Goal: Transaction & Acquisition: Purchase product/service

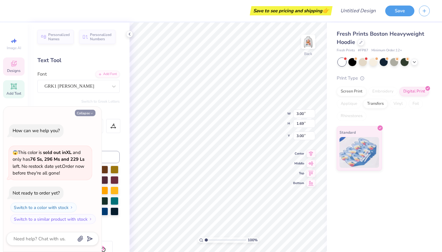
click at [90, 112] on button "Collapse" at bounding box center [85, 113] width 21 height 6
type textarea "x"
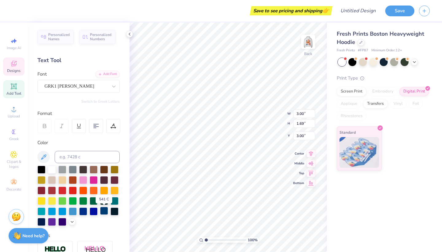
click at [105, 212] on div at bounding box center [104, 211] width 8 height 8
type textarea "D"
type textarea "T"
type textarea "1912"
type input "4.39"
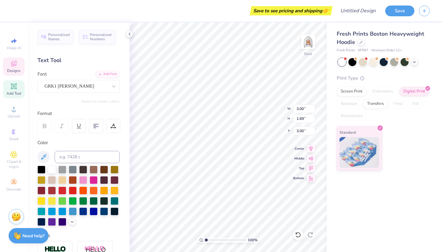
type input "1.81"
type input "2.94"
click at [345, 183] on div "Fresh Prints Boston Heavyweight Hoodie Fresh Prints # FP87 Minimum Order: 12 + …" at bounding box center [384, 136] width 115 height 229
type input "3.27"
type input "1.35"
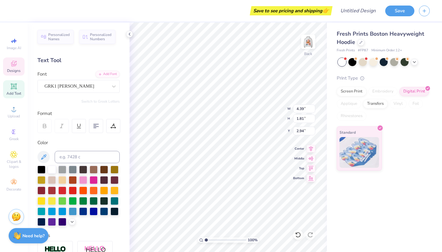
type input "3.40"
click at [306, 44] on img at bounding box center [308, 41] width 25 height 25
type input "1.52"
type input "1.44"
type input "6.10"
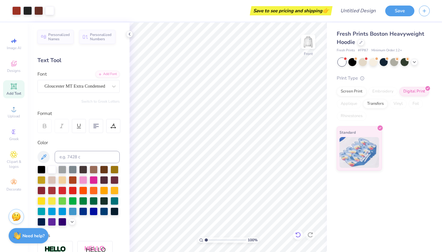
click at [297, 236] on icon at bounding box center [297, 235] width 5 height 6
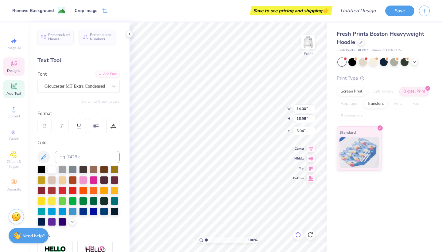
type input "14.00"
type input "16.98"
type input "5.04"
type input "1.52"
type input "1.44"
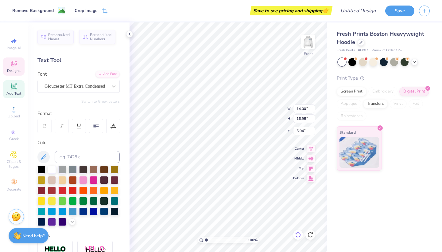
type input "6.10"
type textarea "D"
type textarea "Theta"
type input "14.00"
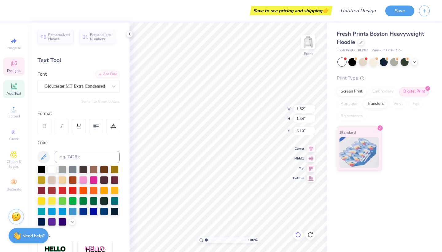
type input "16.98"
type input "5.04"
type input "2.87"
type input "1.44"
type input "6.10"
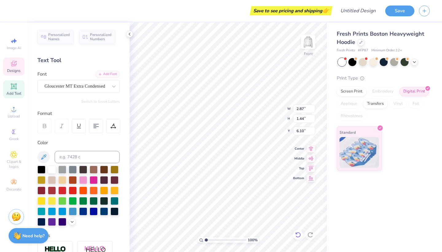
type input "2.32"
type input "1.17"
type input "6.30"
type input "1.64"
type input "0.77"
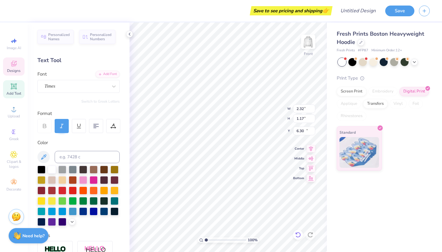
type input "14.00"
type input "0.66"
type input "13.22"
type input "2.32"
type input "1.17"
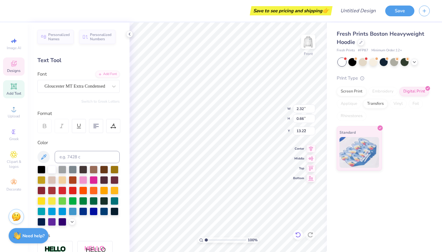
type input "6.30"
type textarea "E"
type textarea "TPA"
type input "1.64"
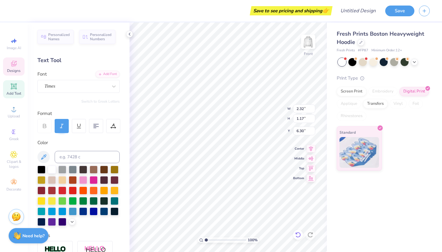
type input "0.77"
type input "14.00"
type input "0.66"
type input "13.22"
type textarea "h"
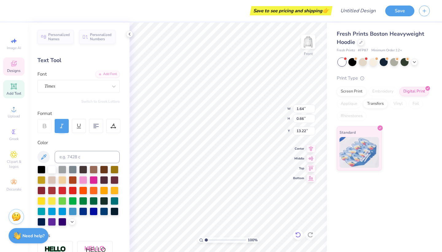
type textarea "Ever"
type input "0.77"
type input "14.00"
type input "1.04"
type textarea "x"
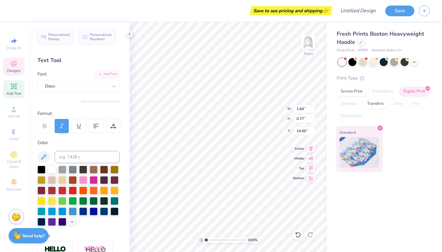
type input "1.26"
type textarea "x"
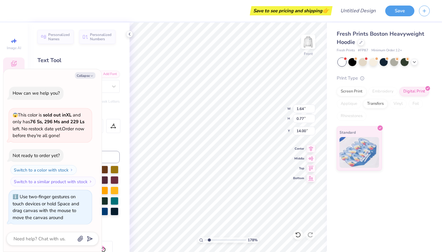
type input "1.78"
drag, startPoint x: 206, startPoint y: 240, endPoint x: 209, endPoint y: 241, distance: 3.5
click at [209, 241] on input "range" at bounding box center [225, 240] width 41 height 6
type textarea "x"
type textarea "lov,"
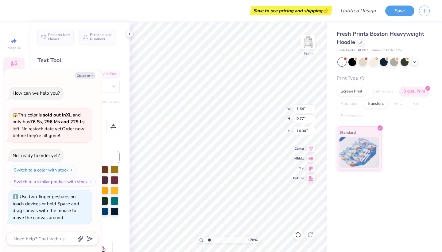
type textarea "x"
type textarea "lo,"
type textarea "x"
type textarea "l,"
type textarea "x"
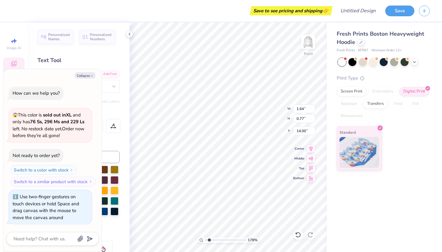
type textarea ","
type textarea "x"
type textarea "l,"
type textarea "x"
type textarea "lo,"
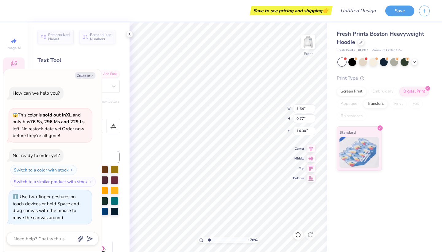
type textarea "x"
type textarea "loy,"
type textarea "x"
type textarea "loya,"
type textarea "x"
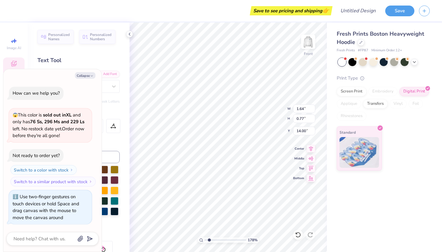
type textarea "loyal,"
type textarea "x"
type input "1.37"
type input "0.65"
type input "14.77"
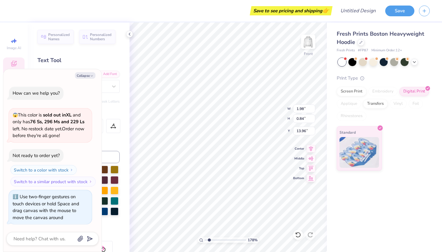
type textarea "x"
type input "14.00"
type input "16.98"
type input "5.04"
type textarea "x"
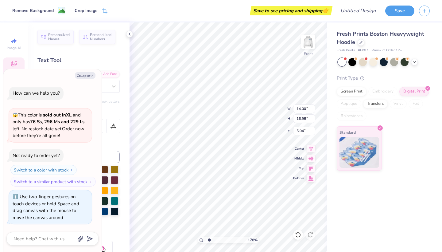
type input "1.98"
type input "0.84"
type input "13.96"
type textarea "x"
type textarea "loyal"
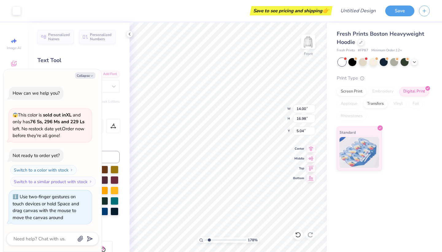
type textarea "x"
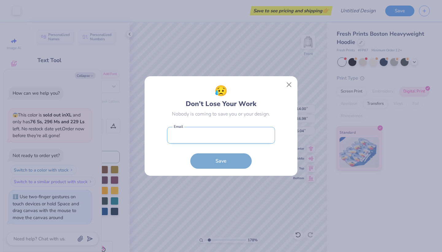
click at [189, 132] on input "email" at bounding box center [221, 135] width 108 height 17
type input "b"
type input "august.merrill@hws.edu"
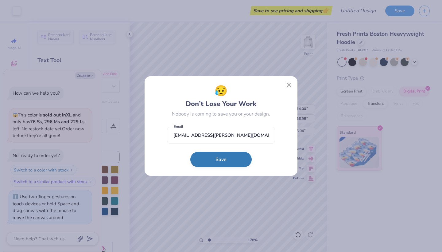
click at [206, 158] on button "Save" at bounding box center [220, 159] width 61 height 15
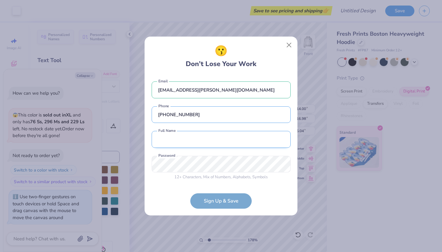
type input "(607) 744-1520"
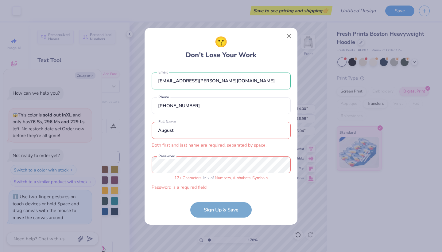
click at [181, 132] on input "August" at bounding box center [221, 130] width 139 height 17
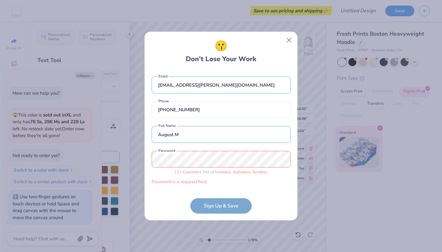
type input "August M"
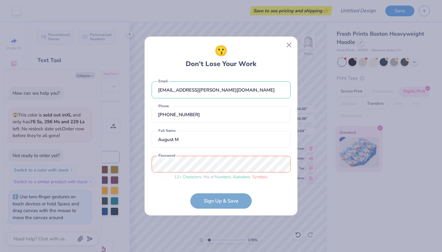
scroll to position [5, 0]
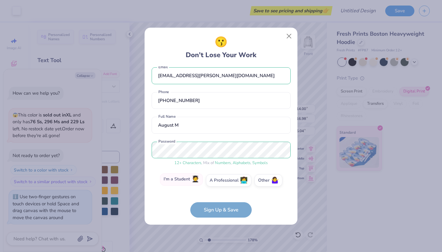
click at [186, 181] on label "I'm a Student 🧑‍🎓" at bounding box center [181, 179] width 43 height 12
click at [219, 185] on input "I'm a Student 🧑‍🎓" at bounding box center [221, 187] width 4 height 4
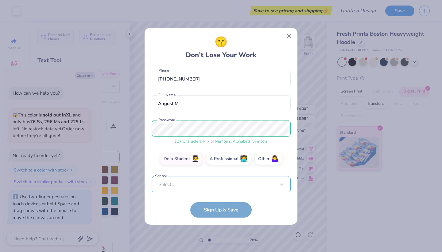
click at [202, 183] on div "Select..." at bounding box center [221, 184] width 139 height 17
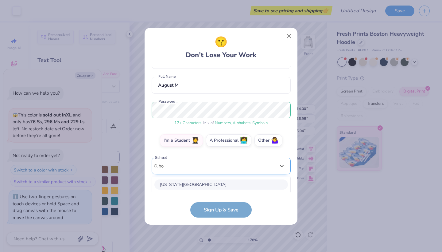
scroll to position [122, 0]
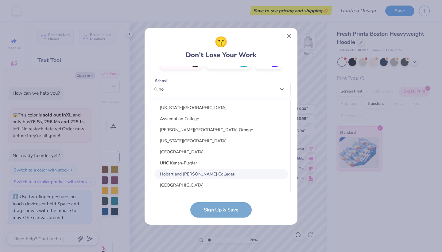
click at [209, 172] on div "Hobart and William Smith Colleges" at bounding box center [221, 174] width 134 height 10
type input "ho"
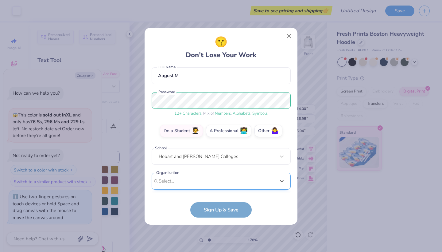
click at [204, 183] on div "option focused, 1 of 15. 15 results available. Use Up and Down to choose option…" at bounding box center [221, 229] width 139 height 112
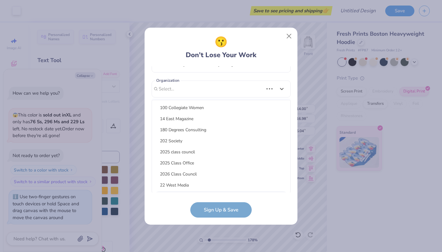
scroll to position [0, 0]
click at [285, 207] on form "august.merrill@hws.edu Email (607) 744-1520 Phone August M Full Name 12 + Chara…" at bounding box center [221, 141] width 139 height 151
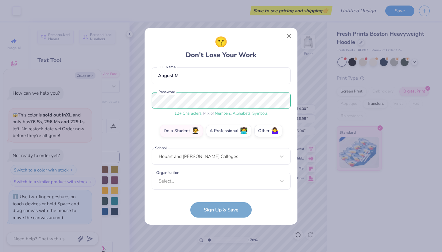
click at [231, 210] on form "august.merrill@hws.edu Email (607) 744-1520 Phone August M Full Name 12 + Chara…" at bounding box center [221, 141] width 139 height 151
click at [227, 181] on div "Select..." at bounding box center [221, 181] width 139 height 17
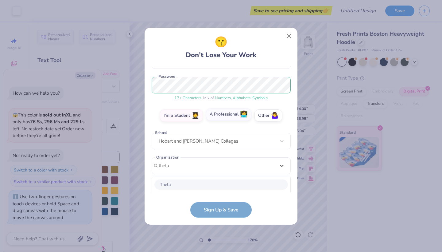
scroll to position [147, 0]
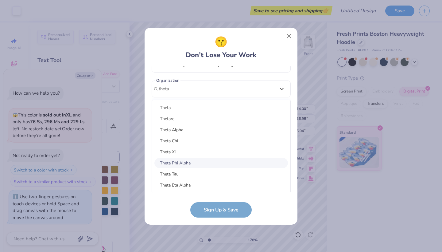
click at [197, 162] on div "Theta Phi Alpha" at bounding box center [221, 163] width 134 height 10
type input "theta"
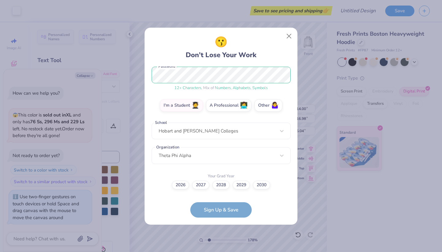
scroll to position [80, 0]
click at [199, 187] on label "2027" at bounding box center [200, 184] width 17 height 9
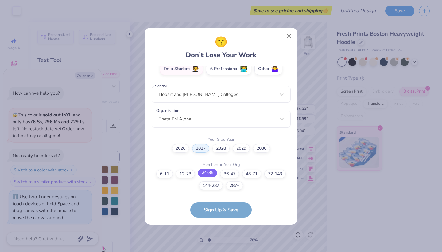
click at [201, 174] on label "24-35" at bounding box center [207, 173] width 19 height 9
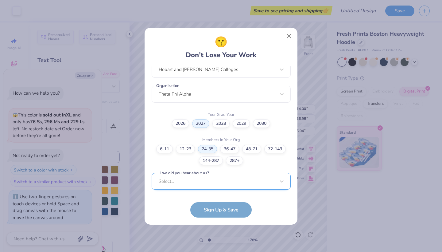
click at [202, 178] on div "Select..." at bounding box center [221, 181] width 139 height 17
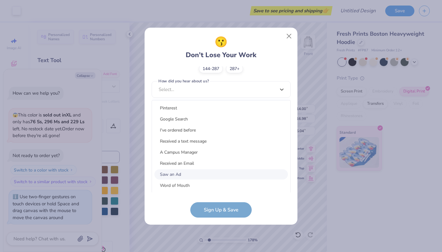
click at [188, 170] on div "Saw an Ad" at bounding box center [221, 174] width 134 height 10
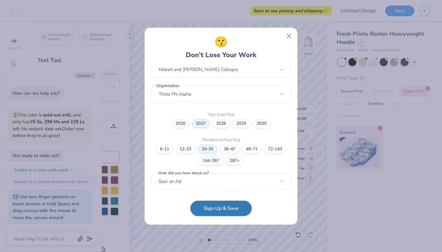
click at [207, 209] on button "Sign Up & Save" at bounding box center [220, 208] width 61 height 15
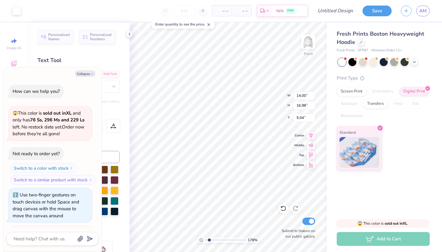
scroll to position [20, 0]
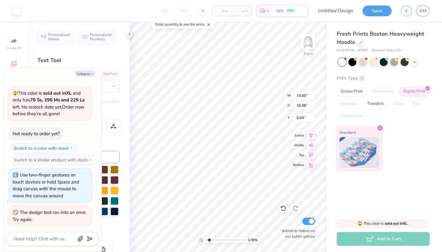
type textarea "x"
type input "5.00"
type textarea "x"
drag, startPoint x: 210, startPoint y: 240, endPoint x: 221, endPoint y: 240, distance: 11.1
click at [221, 240] on input "range" at bounding box center [225, 240] width 41 height 6
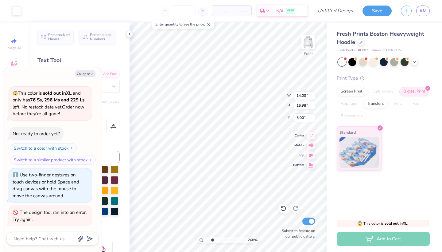
type input "2.45"
drag, startPoint x: 223, startPoint y: 240, endPoint x: 212, endPoint y: 240, distance: 10.4
click at [212, 240] on input "range" at bounding box center [225, 240] width 41 height 6
click at [79, 75] on button "Collapse" at bounding box center [85, 73] width 21 height 6
type textarea "x"
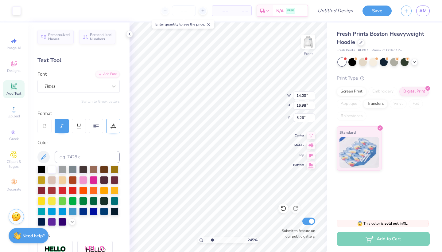
type input "5.24"
type input "1.48"
click at [208, 240] on input "range" at bounding box center [225, 240] width 41 height 6
type input "13.09"
type input "1.85"
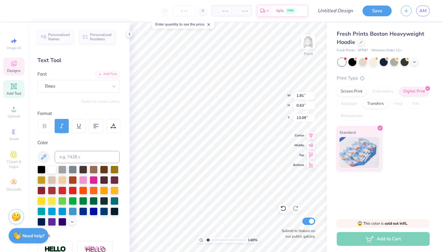
type input "0.84"
type input "14.75"
type input "1.81"
type input "0.63"
type input "13.72"
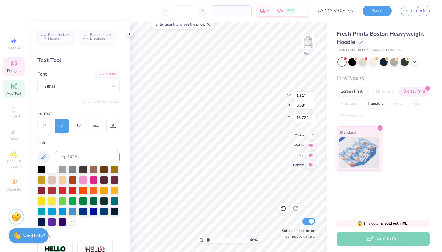
type input "1.85"
type input "0.84"
type input "14.57"
type input "17.60"
type textarea "E"
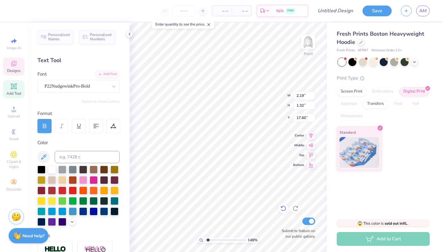
type textarea "Delta"
type input "2.15"
type input "1.17"
type input "18.92"
type textarea "D"
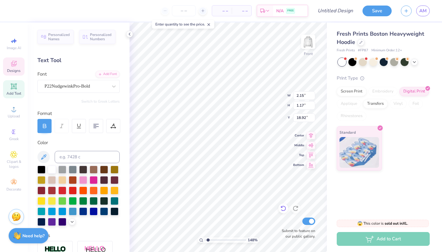
type textarea "Kappa"
type input "3.87"
type input "1.57"
type input "17.27"
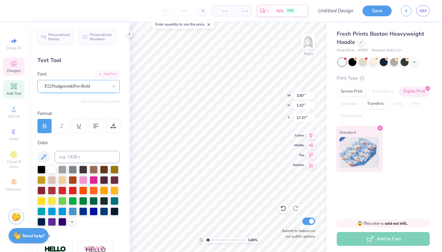
click at [105, 85] on div "P22NudgewinkPro-Bold" at bounding box center [76, 86] width 64 height 10
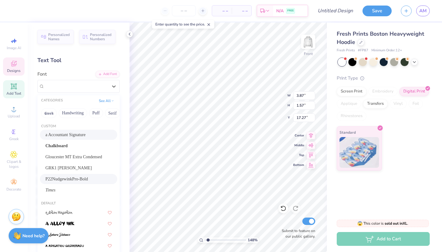
click at [88, 137] on div "a Accountant Signature" at bounding box center [78, 134] width 66 height 6
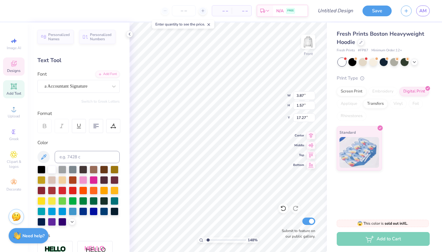
type input "3.13"
type input "1.30"
type input "17.40"
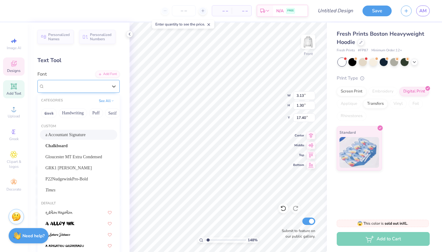
click at [77, 83] on span "a Accountant Signature" at bounding box center [66, 86] width 43 height 7
click at [80, 158] on span "Gloucester MT Extra Condensed" at bounding box center [73, 157] width 57 height 6
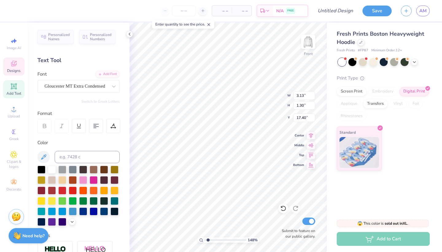
type input "2.43"
type input "1.31"
click at [77, 88] on span "Gloucester MT Extra Condensed" at bounding box center [75, 86] width 61 height 7
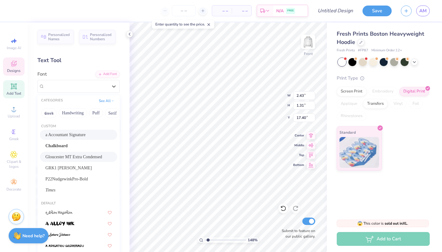
click at [78, 138] on div "a Accountant Signature" at bounding box center [78, 134] width 66 height 6
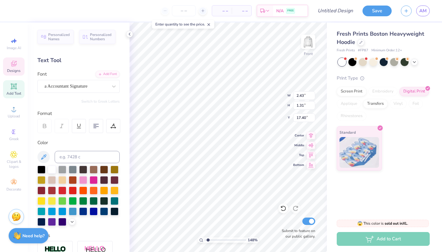
type input "3.13"
type input "1.30"
type input "3.81"
type input "1.35"
type input "18.84"
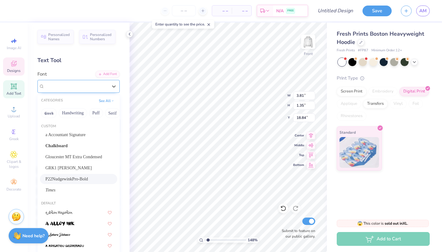
click at [89, 85] on span "P22NudgewinkPro-Bold" at bounding box center [67, 86] width 45 height 7
click at [78, 136] on div "a Accountant Signature" at bounding box center [78, 134] width 66 height 6
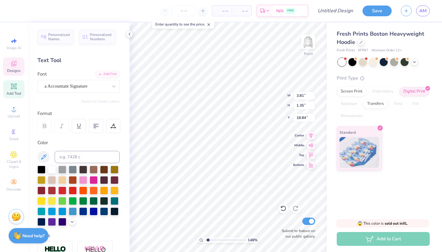
type input "2.63"
type input "1.08"
type input "18.97"
type input "3.13"
type input "1.30"
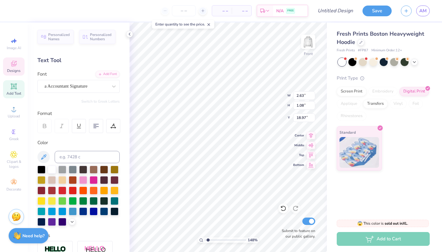
type input "17.40"
type input "2.50"
type input "1.04"
type input "17.42"
type input "2.63"
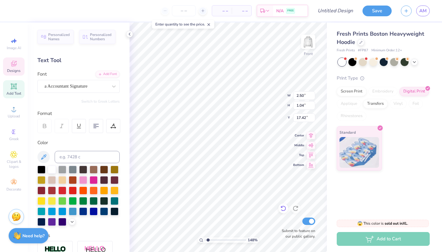
type input "1.08"
type input "18.97"
type input "2.46"
type input "1.01"
type input "19.04"
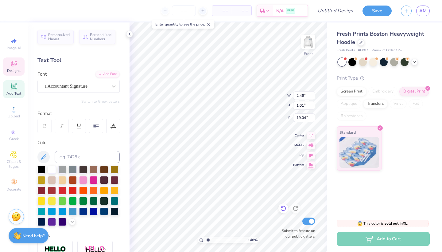
type input "2.50"
type input "1.04"
type input "17.42"
type input "1.85"
type input "0.84"
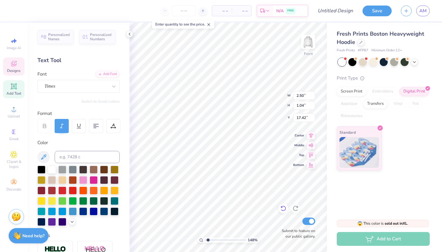
type input "14.57"
type input "14.00"
type input "16.98"
type input "5.24"
type input "4.53"
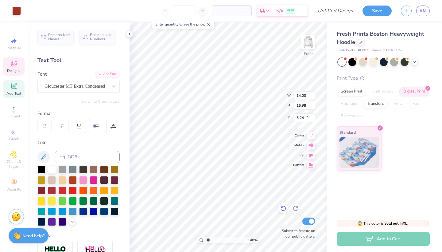
type input "0.81"
type input "11.20"
type textarea "D"
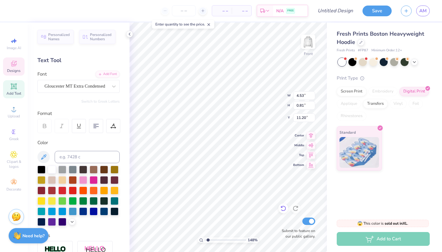
type textarea "Theta Phi Alpha"
type input "1.76"
type input "0.91"
type input "14.95"
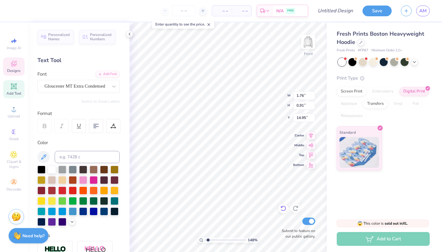
type textarea "1912"
type input "0.69"
type input "0.35"
type input "6.45"
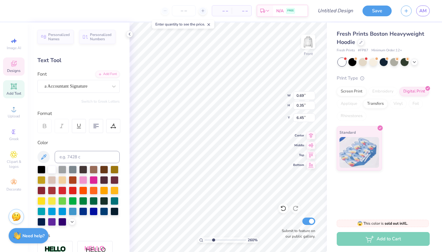
type input "2.9"
drag, startPoint x: 207, startPoint y: 240, endPoint x: 214, endPoint y: 239, distance: 6.9
click at [214, 239] on input "range" at bounding box center [225, 240] width 41 height 6
type input "14.00"
type input "16.98"
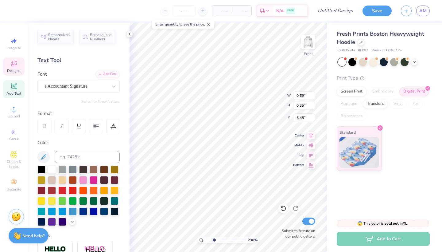
type input "5.24"
type input "0.69"
type input "0.35"
type input "6.45"
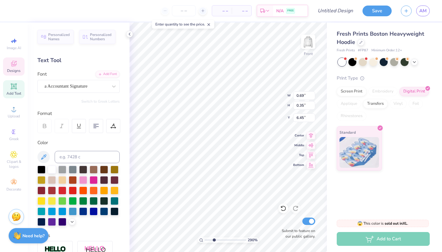
type textarea "c"
type textarea "Fall"
type input "0.55"
type input "0.32"
type input "7.13"
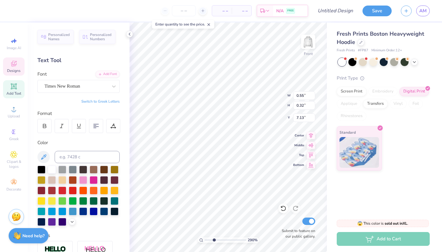
type input "0.45"
type input "0.26"
type input "6.75"
type input "1.69"
type input "1.15"
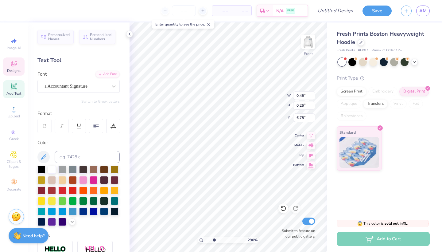
type input "6.30"
click at [14, 136] on div "Greek" at bounding box center [13, 135] width 21 height 18
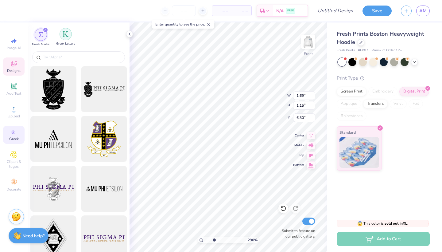
click at [61, 35] on div "filter for Greek Letters" at bounding box center [66, 34] width 12 height 12
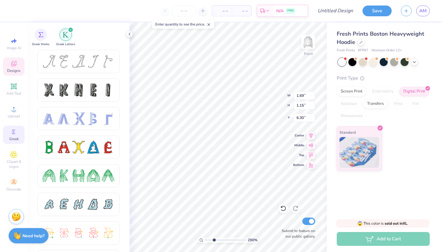
type textarea "T"
paste textarea
type input "14.00"
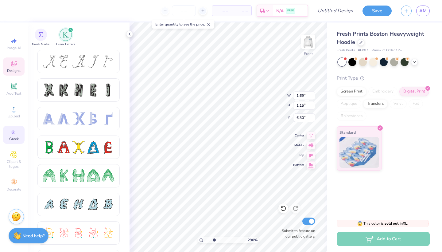
type input "16.98"
type input "5.24"
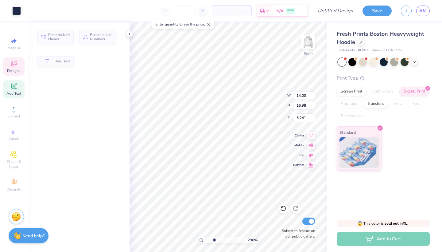
type input "1.69"
type input "1.15"
type input "6.30"
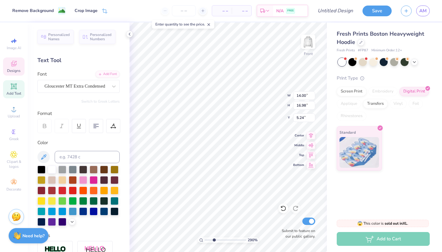
click at [15, 88] on icon at bounding box center [14, 86] width 6 height 6
type input "7.22"
type input "2.09"
type input "13.71"
type textarea "T"
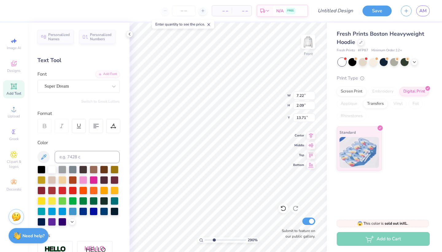
paste textarea
click at [17, 134] on icon at bounding box center [13, 131] width 7 height 7
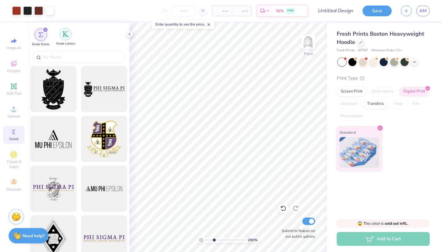
click at [62, 36] on div "filter for Greek Letters" at bounding box center [66, 34] width 12 height 12
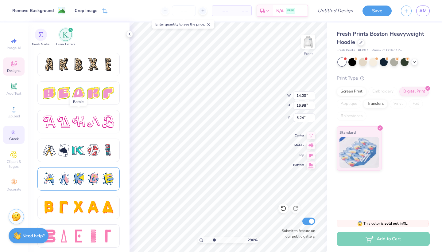
scroll to position [1025, 0]
click at [98, 234] on div at bounding box center [93, 235] width 13 height 13
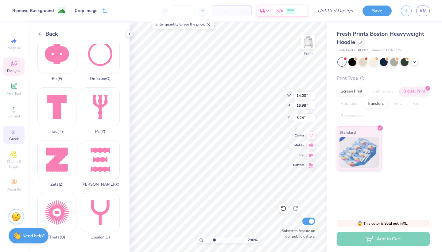
scroll to position [432, 0]
click at [63, 216] on div "Theta ( Q )" at bounding box center [56, 216] width 39 height 47
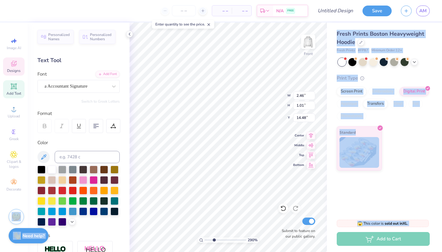
click at [208, 127] on div "290 % Front W 2.46 2.46 " H 1.01 1.01 " Y 14.48 14.48 " Center Middle Top Botto…" at bounding box center [228, 136] width 197 height 229
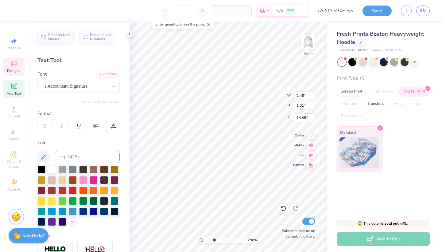
scroll to position [0, 0]
click at [45, 159] on icon at bounding box center [43, 156] width 7 height 7
click at [42, 158] on icon at bounding box center [43, 156] width 5 height 5
click at [44, 154] on icon at bounding box center [43, 156] width 5 height 5
click at [43, 152] on button at bounding box center [43, 157] width 12 height 12
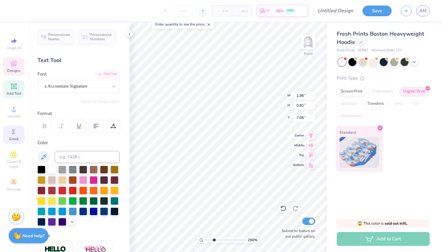
click at [11, 137] on span "Greek" at bounding box center [14, 138] width 10 height 5
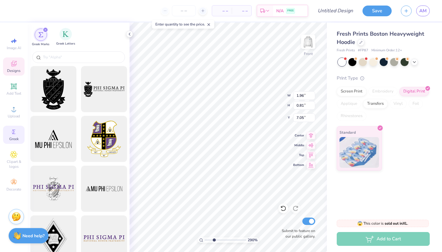
click at [65, 41] on div "Greek Letters" at bounding box center [65, 37] width 19 height 18
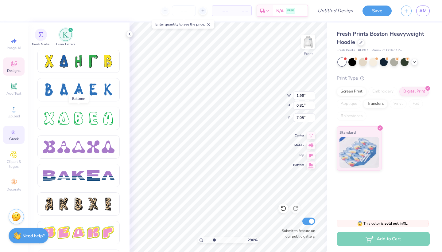
scroll to position [888, 0]
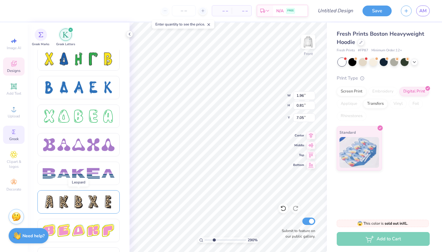
click at [84, 199] on div at bounding box center [78, 201] width 13 height 13
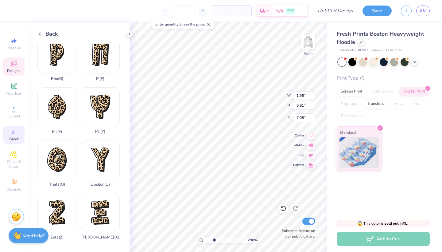
scroll to position [432, 0]
click at [59, 163] on div "Theta ( Q )" at bounding box center [56, 163] width 39 height 47
click at [53, 113] on div "Phi ( F )" at bounding box center [56, 110] width 39 height 47
click at [313, 99] on input "1.00" at bounding box center [304, 95] width 22 height 9
click at [313, 96] on input "0.99" at bounding box center [304, 95] width 22 height 9
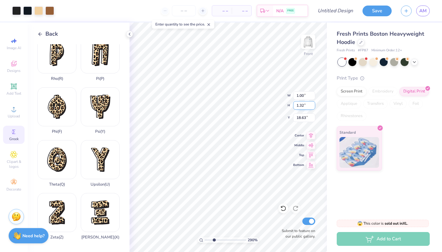
click at [314, 107] on input "1.32" at bounding box center [304, 105] width 22 height 9
click at [313, 107] on input "1.31" at bounding box center [304, 105] width 22 height 9
click at [313, 107] on input "1.3" at bounding box center [304, 105] width 22 height 9
click at [313, 107] on input "1.29" at bounding box center [304, 105] width 22 height 9
click at [313, 107] on input "1.28" at bounding box center [304, 105] width 22 height 9
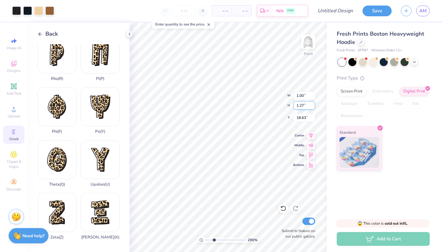
click at [313, 107] on input "1.27" at bounding box center [304, 105] width 22 height 9
click at [313, 107] on input "1.26" at bounding box center [304, 105] width 22 height 9
click at [313, 107] on input "1.25" at bounding box center [304, 105] width 22 height 9
click at [313, 107] on input "1.24" at bounding box center [304, 105] width 22 height 9
click at [313, 107] on input "1.23" at bounding box center [304, 105] width 22 height 9
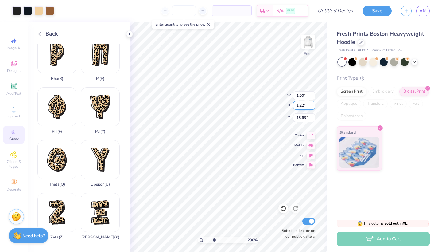
click at [313, 107] on input "1.22" at bounding box center [304, 105] width 22 height 9
click at [313, 119] on input "18.63" at bounding box center [304, 117] width 22 height 9
click at [313, 119] on input "18.62" at bounding box center [304, 117] width 22 height 9
click at [313, 119] on input "18.02" at bounding box center [304, 117] width 22 height 9
click at [313, 118] on input "18.01" at bounding box center [304, 117] width 22 height 9
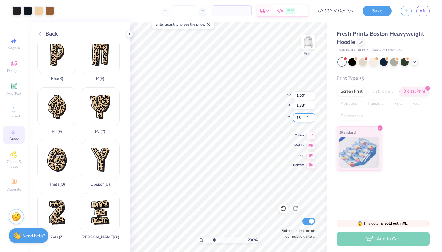
click at [313, 118] on input "18" at bounding box center [304, 117] width 22 height 9
click at [313, 118] on input "17.99" at bounding box center [304, 117] width 22 height 9
click at [313, 118] on input "17.64" at bounding box center [304, 117] width 22 height 9
click at [313, 118] on input "17.5" at bounding box center [304, 117] width 22 height 9
click at [313, 118] on input "17.24" at bounding box center [304, 117] width 22 height 9
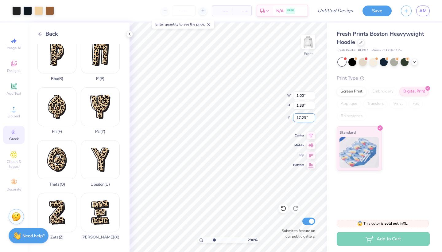
click at [313, 118] on input "17.23" at bounding box center [304, 117] width 22 height 9
click at [313, 118] on input "17.22" at bounding box center [304, 117] width 22 height 9
click at [313, 118] on input "17.21" at bounding box center [304, 117] width 22 height 9
click at [313, 118] on input "17.2" at bounding box center [304, 117] width 22 height 9
click at [313, 118] on input "17.19" at bounding box center [304, 117] width 22 height 9
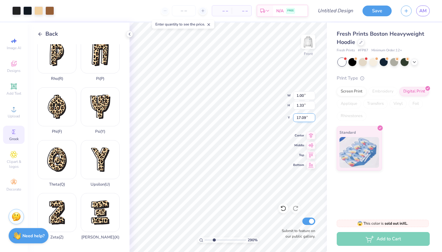
click at [313, 118] on input "17.09" at bounding box center [304, 117] width 22 height 9
click at [313, 118] on input "17.08" at bounding box center [304, 117] width 22 height 9
click at [313, 118] on input "17.07" at bounding box center [304, 117] width 22 height 9
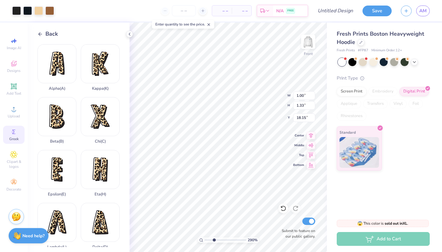
scroll to position [0, 0]
click at [56, 69] on div "Alpha ( A )" at bounding box center [56, 67] width 39 height 47
click at [313, 94] on input "0.83" at bounding box center [304, 95] width 22 height 9
click at [313, 94] on input "0.84" at bounding box center [304, 95] width 22 height 9
click at [313, 94] on input "0.85" at bounding box center [304, 95] width 22 height 9
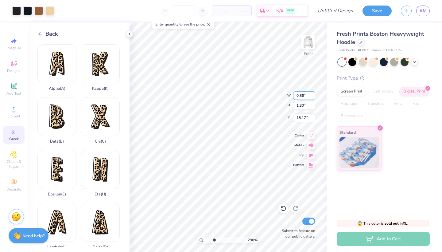
click at [313, 94] on input "0.86" at bounding box center [304, 95] width 22 height 9
click at [313, 94] on input "0.87" at bounding box center [304, 95] width 22 height 9
click at [313, 94] on input "0.88" at bounding box center [304, 95] width 22 height 9
click at [313, 94] on input "0.89" at bounding box center [304, 95] width 22 height 9
click at [313, 94] on input "0.9" at bounding box center [304, 95] width 22 height 9
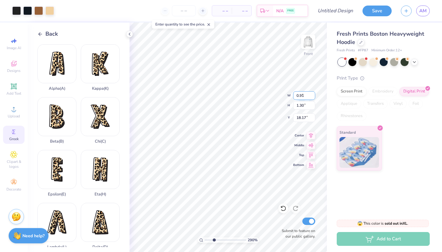
click at [313, 94] on input "0.91" at bounding box center [304, 95] width 22 height 9
click at [313, 94] on input "0.92" at bounding box center [304, 95] width 22 height 9
click at [313, 94] on input "0.93" at bounding box center [304, 95] width 22 height 9
click at [313, 94] on input "0.94" at bounding box center [304, 95] width 22 height 9
click at [313, 94] on input "0.95" at bounding box center [304, 95] width 22 height 9
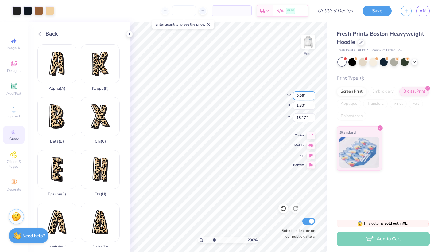
click at [313, 94] on input "0.96" at bounding box center [304, 95] width 22 height 9
click at [313, 94] on input "0.97" at bounding box center [304, 95] width 22 height 9
click at [313, 94] on input "0.98" at bounding box center [304, 95] width 22 height 9
click at [313, 94] on input "0.99" at bounding box center [304, 95] width 22 height 9
click at [314, 106] on input "1.29" at bounding box center [304, 105] width 22 height 9
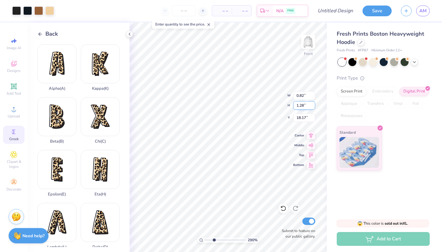
click at [314, 106] on input "1.28" at bounding box center [304, 105] width 22 height 9
click at [314, 106] on input "1.27" at bounding box center [304, 105] width 22 height 9
click at [314, 106] on input "1.26" at bounding box center [304, 105] width 22 height 9
click at [314, 106] on input "1.25" at bounding box center [304, 105] width 22 height 9
click at [314, 106] on input "1.24" at bounding box center [304, 105] width 22 height 9
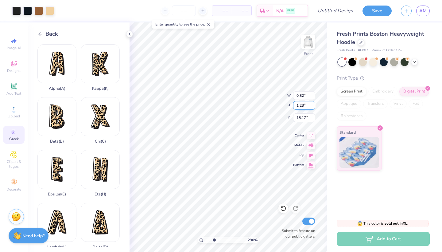
click at [314, 106] on input "1.23" at bounding box center [304, 105] width 22 height 9
click at [314, 106] on input "1.22" at bounding box center [304, 105] width 22 height 9
click at [313, 119] on input "18.16" at bounding box center [304, 117] width 22 height 9
click at [312, 117] on input "18.16" at bounding box center [304, 117] width 22 height 9
click at [313, 119] on input "17.79" at bounding box center [304, 117] width 22 height 9
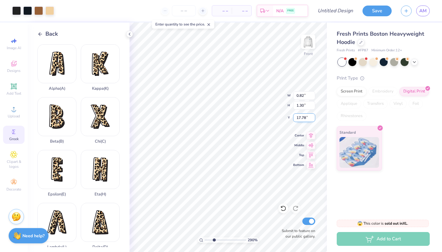
click at [313, 119] on input "17.78" at bounding box center [304, 117] width 22 height 9
click at [313, 119] on input "17.47" at bounding box center [304, 117] width 22 height 9
click at [313, 119] on input "17.46" at bounding box center [304, 117] width 22 height 9
click at [313, 119] on input "17.33" at bounding box center [304, 117] width 22 height 9
click at [313, 119] on input "17.25" at bounding box center [304, 117] width 22 height 9
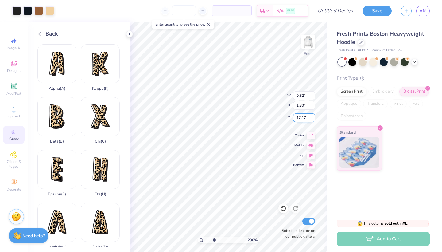
click at [313, 119] on input "17.17" at bounding box center [304, 117] width 22 height 9
click at [313, 119] on input "17.16" at bounding box center [304, 117] width 22 height 9
click at [313, 119] on input "17.15" at bounding box center [304, 117] width 22 height 9
click at [313, 119] on input "17.14" at bounding box center [304, 117] width 22 height 9
click at [313, 119] on input "17.13" at bounding box center [304, 117] width 22 height 9
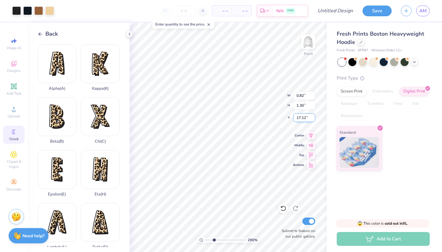
click at [313, 119] on input "17.12" at bounding box center [304, 117] width 22 height 9
click at [313, 119] on input "17.11" at bounding box center [304, 117] width 22 height 9
click at [313, 119] on input "17.1" at bounding box center [304, 117] width 22 height 9
click at [313, 119] on input "17.09" at bounding box center [304, 117] width 22 height 9
click at [313, 119] on input "17.08" at bounding box center [304, 117] width 22 height 9
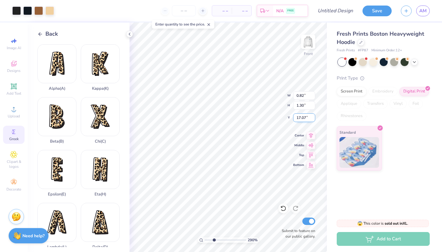
click at [313, 119] on input "17.07" at bounding box center [304, 117] width 22 height 9
click at [313, 119] on input "17.06" at bounding box center [304, 117] width 22 height 9
click at [313, 119] on input "17.05" at bounding box center [304, 117] width 22 height 9
click at [313, 119] on input "17.04" at bounding box center [304, 117] width 22 height 9
click at [313, 119] on input "17.03" at bounding box center [304, 117] width 22 height 9
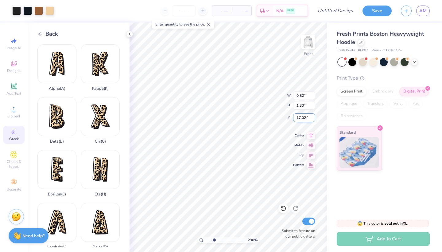
click at [313, 119] on input "17.02" at bounding box center [304, 117] width 22 height 9
click at [313, 119] on input "17.01" at bounding box center [304, 117] width 22 height 9
click at [313, 119] on input "17" at bounding box center [304, 117] width 22 height 9
click at [313, 119] on input "16.99" at bounding box center [304, 117] width 22 height 9
click at [313, 119] on input "16.98" at bounding box center [304, 117] width 22 height 9
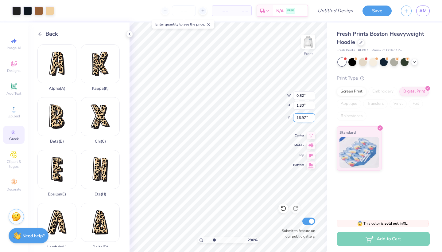
click at [313, 119] on input "16.97" at bounding box center [304, 117] width 22 height 9
click at [313, 119] on input "16.96" at bounding box center [304, 117] width 22 height 9
click at [313, 94] on input "0.83" at bounding box center [304, 95] width 22 height 9
click at [313, 94] on input "0.89" at bounding box center [304, 95] width 22 height 9
click at [313, 94] on input "0.94" at bounding box center [304, 95] width 22 height 9
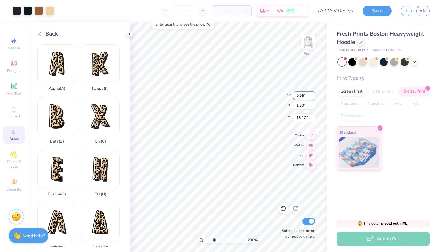
click at [313, 94] on input "0.95" at bounding box center [304, 95] width 22 height 9
click at [313, 94] on input "0.96" at bounding box center [304, 95] width 22 height 9
click at [313, 94] on input "0.97" at bounding box center [304, 95] width 22 height 9
click at [313, 94] on input "0.98" at bounding box center [304, 95] width 22 height 9
click at [313, 94] on input "0.99" at bounding box center [304, 95] width 22 height 9
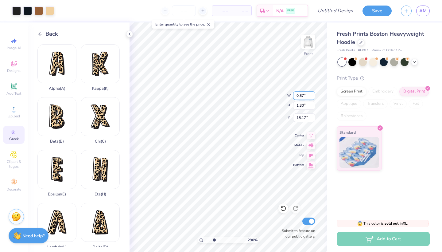
click at [313, 94] on input "0.87" at bounding box center [304, 95] width 22 height 9
click at [313, 94] on input "0.88" at bounding box center [304, 95] width 22 height 9
click at [313, 94] on input "0.89" at bounding box center [304, 95] width 22 height 9
click at [313, 94] on input "0.9" at bounding box center [304, 95] width 22 height 9
click at [313, 94] on input "0.91" at bounding box center [304, 95] width 22 height 9
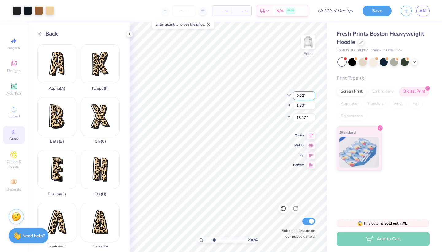
click at [313, 94] on input "0.92" at bounding box center [304, 95] width 22 height 9
click at [313, 94] on input "0.93" at bounding box center [304, 95] width 22 height 9
click at [313, 94] on input "0.94" at bounding box center [304, 95] width 22 height 9
click at [313, 94] on input "0.95" at bounding box center [304, 95] width 22 height 9
click at [313, 94] on input "0.96" at bounding box center [304, 95] width 22 height 9
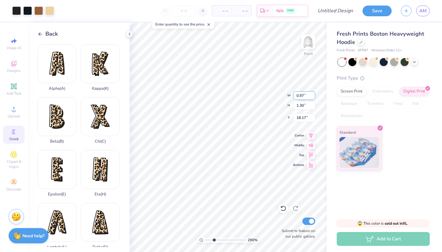
click at [313, 94] on input "0.97" at bounding box center [304, 95] width 22 height 9
click at [313, 94] on input "0.98" at bounding box center [304, 95] width 22 height 9
click at [313, 94] on input "0.99" at bounding box center [304, 95] width 22 height 9
click at [313, 106] on input "1.30" at bounding box center [304, 105] width 22 height 9
click at [313, 106] on input "1.56" at bounding box center [304, 105] width 22 height 9
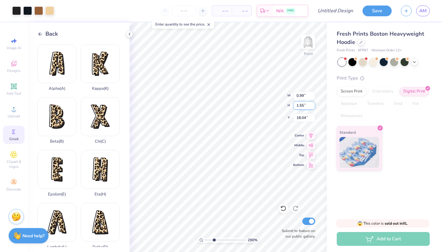
click at [313, 106] on input "1.55" at bounding box center [304, 105] width 22 height 9
click at [313, 106] on input "1.54" at bounding box center [304, 105] width 22 height 9
click at [313, 106] on input "1.53" at bounding box center [304, 105] width 22 height 9
click at [313, 106] on input "1.52" at bounding box center [304, 105] width 22 height 9
click at [313, 106] on input "1.51" at bounding box center [304, 105] width 22 height 9
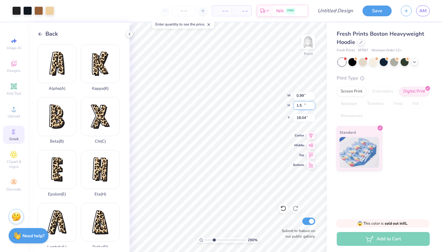
click at [313, 106] on input "1.5" at bounding box center [304, 105] width 22 height 9
click at [313, 106] on input "1.35" at bounding box center [304, 105] width 22 height 9
click at [313, 106] on input "1.34" at bounding box center [304, 105] width 22 height 9
click at [313, 106] on input "1.29" at bounding box center [304, 105] width 22 height 9
click at [313, 106] on input "1.28" at bounding box center [304, 105] width 22 height 9
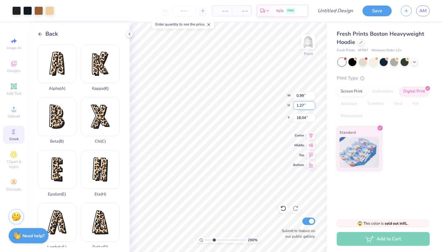
click at [313, 106] on input "1.27" at bounding box center [304, 105] width 22 height 9
click at [313, 106] on input "1.26" at bounding box center [304, 105] width 22 height 9
click at [313, 106] on input "1.25" at bounding box center [304, 105] width 22 height 9
click at [313, 106] on input "1.24" at bounding box center [304, 105] width 22 height 9
click at [313, 106] on input "1.23" at bounding box center [304, 105] width 22 height 9
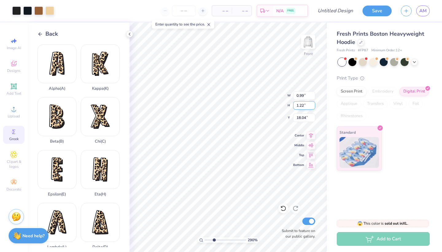
click at [313, 106] on input "1.22" at bounding box center [304, 105] width 22 height 9
click at [313, 119] on input "18.21" at bounding box center [304, 117] width 22 height 9
click at [313, 94] on input "0.85" at bounding box center [304, 95] width 22 height 9
click at [313, 94] on input "0.89" at bounding box center [304, 95] width 22 height 9
click at [313, 94] on input "0.9" at bounding box center [304, 95] width 22 height 9
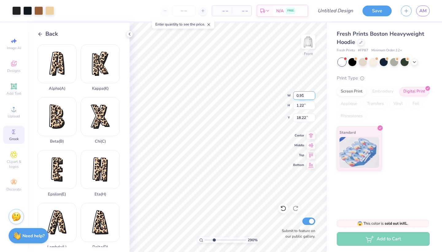
click at [313, 94] on input "0.91" at bounding box center [304, 95] width 22 height 9
click at [313, 94] on input "0.92" at bounding box center [304, 95] width 22 height 9
click at [313, 94] on input "0.93" at bounding box center [304, 95] width 22 height 9
click at [313, 94] on input "0.94" at bounding box center [304, 95] width 22 height 9
click at [313, 94] on input "0.95" at bounding box center [304, 95] width 22 height 9
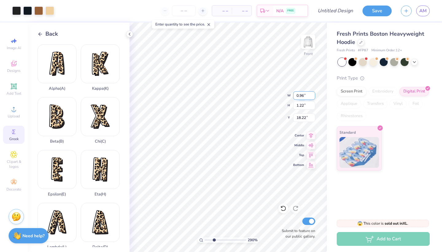
click at [313, 94] on input "0.96" at bounding box center [304, 95] width 22 height 9
click at [313, 94] on input "0.97" at bounding box center [304, 95] width 22 height 9
click at [313, 94] on input "0.98" at bounding box center [304, 95] width 22 height 9
click at [313, 94] on input "0.99" at bounding box center [304, 95] width 22 height 9
click at [313, 119] on input "17.73" at bounding box center [304, 117] width 22 height 9
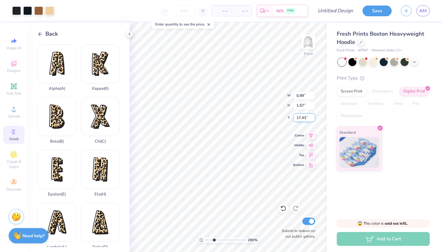
click at [313, 119] on input "17.43" at bounding box center [304, 117] width 22 height 9
click at [313, 119] on input "17.35" at bounding box center [304, 117] width 22 height 9
click at [313, 119] on input "17.27" at bounding box center [304, 117] width 22 height 9
click at [313, 119] on input "17.25" at bounding box center [304, 117] width 22 height 9
click at [313, 119] on input "17.24" at bounding box center [304, 117] width 22 height 9
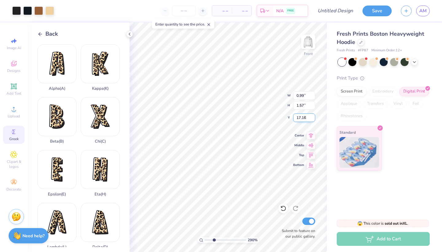
click at [313, 119] on input "17.16" at bounding box center [304, 117] width 22 height 9
click at [313, 119] on input "17.11" at bounding box center [304, 117] width 22 height 9
click at [313, 119] on input "17.05" at bounding box center [304, 117] width 22 height 9
click at [313, 119] on input "17.04" at bounding box center [304, 117] width 22 height 9
click at [313, 119] on input "17.03" at bounding box center [304, 117] width 22 height 9
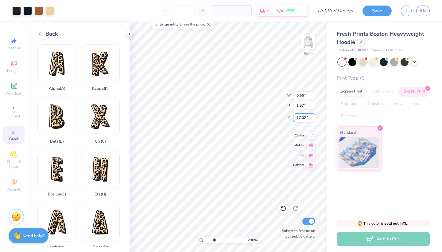
click at [313, 119] on input "17.02" at bounding box center [304, 117] width 22 height 9
click at [313, 119] on input "17.01" at bounding box center [304, 117] width 22 height 9
click at [313, 119] on input "17" at bounding box center [304, 117] width 22 height 9
click at [313, 119] on input "16.99" at bounding box center [304, 117] width 22 height 9
click at [313, 119] on input "16.98" at bounding box center [304, 117] width 22 height 9
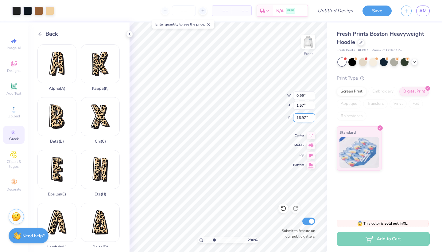
click at [313, 119] on input "16.97" at bounding box center [304, 117] width 22 height 9
click at [313, 119] on input "16.96" at bounding box center [304, 117] width 22 height 9
click at [313, 119] on input "16.95" at bounding box center [304, 117] width 22 height 9
click at [314, 96] on input "0.99" at bounding box center [304, 95] width 22 height 9
click at [314, 107] on input "1.3" at bounding box center [304, 105] width 22 height 9
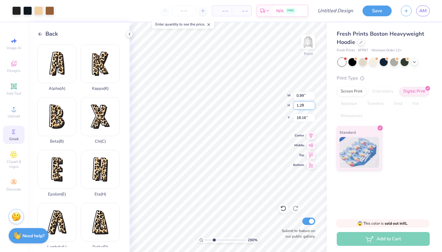
click at [314, 107] on input "1.29" at bounding box center [304, 105] width 22 height 9
click at [314, 107] on input "1.28" at bounding box center [304, 105] width 22 height 9
click at [314, 107] on input "1.27" at bounding box center [304, 105] width 22 height 9
click at [314, 107] on input "1.26" at bounding box center [304, 105] width 22 height 9
click at [314, 107] on input "1.25" at bounding box center [304, 105] width 22 height 9
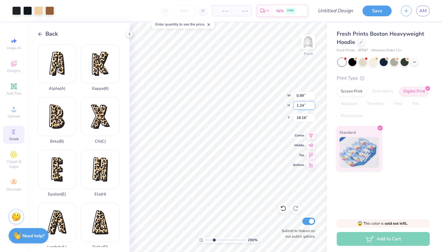
click at [314, 107] on input "1.24" at bounding box center [304, 105] width 22 height 9
click at [314, 107] on input "1.23" at bounding box center [304, 105] width 22 height 9
click at [314, 107] on input "1.22" at bounding box center [304, 105] width 22 height 9
click at [313, 119] on input "17.29" at bounding box center [304, 117] width 22 height 9
click at [313, 119] on input "17.16" at bounding box center [304, 117] width 22 height 9
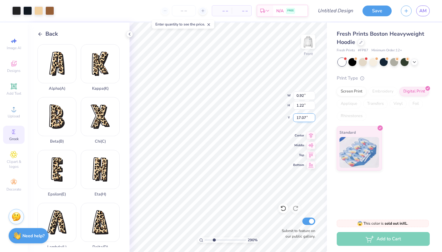
click at [313, 119] on input "17.07" at bounding box center [304, 117] width 22 height 9
click at [313, 119] on input "17.03" at bounding box center [304, 117] width 22 height 9
click at [313, 119] on input "17.02" at bounding box center [304, 117] width 22 height 9
click at [313, 119] on input "17.01" at bounding box center [304, 117] width 22 height 9
click at [313, 119] on input "17" at bounding box center [304, 117] width 22 height 9
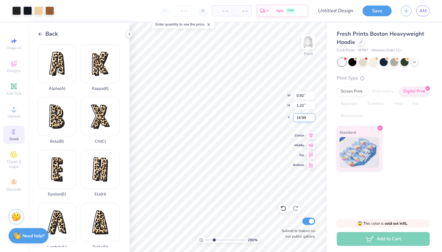
click at [313, 119] on input "16.99" at bounding box center [304, 117] width 22 height 9
click at [313, 119] on input "16.98" at bounding box center [304, 117] width 22 height 9
click at [313, 119] on input "16.97" at bounding box center [304, 117] width 22 height 9
click at [313, 119] on input "16.96" at bounding box center [304, 117] width 22 height 9
click at [313, 119] on input "16.95" at bounding box center [304, 117] width 22 height 9
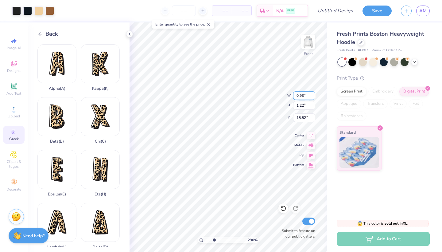
click at [313, 94] on input "0.93" at bounding box center [304, 95] width 22 height 9
click at [313, 94] on input "0.94" at bounding box center [304, 95] width 22 height 9
click at [313, 94] on input "0.95" at bounding box center [304, 95] width 22 height 9
click at [313, 94] on input "0.96" at bounding box center [304, 95] width 22 height 9
click at [313, 94] on input "0.97" at bounding box center [304, 95] width 22 height 9
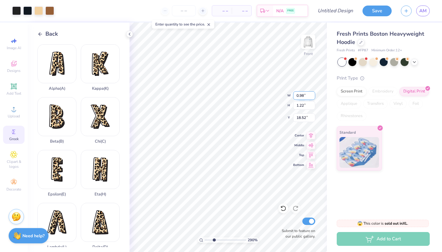
click at [313, 94] on input "0.98" at bounding box center [304, 95] width 22 height 9
click at [313, 94] on input "0.99" at bounding box center [304, 95] width 22 height 9
drag, startPoint x: 215, startPoint y: 240, endPoint x: 205, endPoint y: 240, distance: 9.8
click at [205, 240] on input "range" at bounding box center [225, 240] width 41 height 6
click at [353, 63] on div at bounding box center [353, 61] width 8 height 8
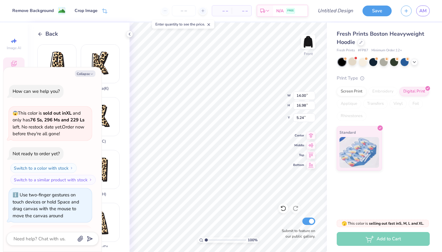
scroll to position [99, 0]
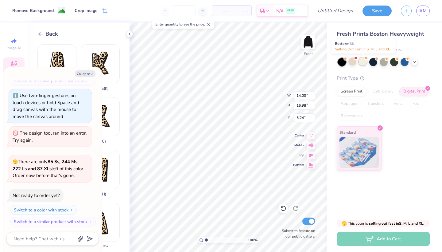
click at [364, 62] on div at bounding box center [363, 61] width 8 height 8
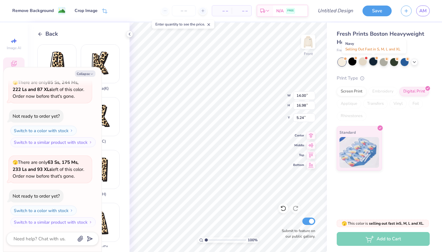
click at [375, 59] on div at bounding box center [373, 61] width 8 height 8
click at [373, 60] on div at bounding box center [373, 61] width 8 height 8
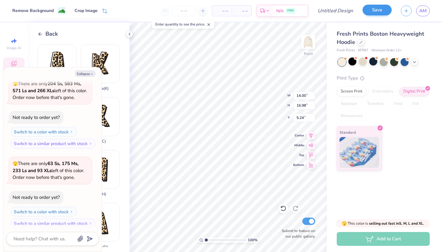
click at [370, 11] on button "Save" at bounding box center [377, 10] width 29 height 11
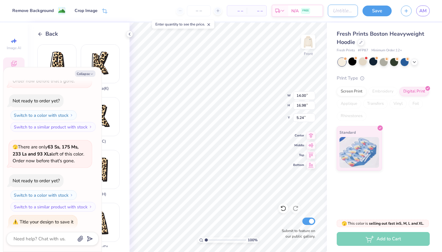
click at [348, 13] on input "Design Title" at bounding box center [343, 11] width 30 height 12
click at [371, 10] on button "Save" at bounding box center [377, 10] width 29 height 11
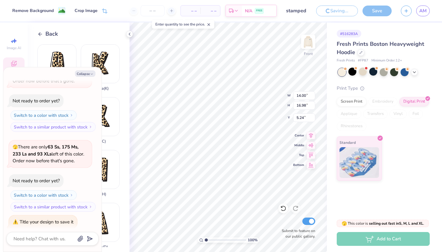
click at [381, 8] on div "Remove Background Crop Image – – Per Item – – Total Est. Delivery N/A FREE Desi…" at bounding box center [221, 126] width 442 height 252
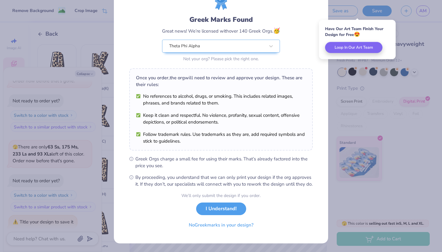
scroll to position [36, 0]
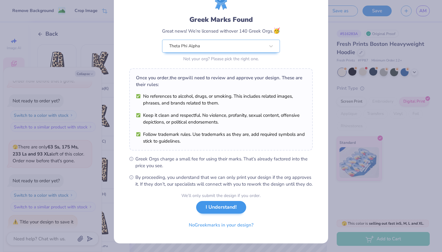
click at [232, 209] on button "I Understand!" at bounding box center [221, 207] width 50 height 13
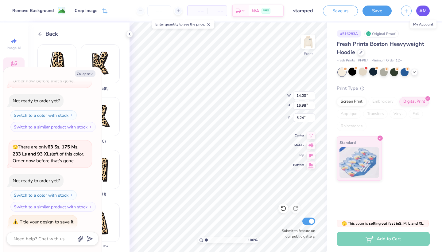
click at [424, 15] on link "AM" at bounding box center [423, 11] width 14 height 11
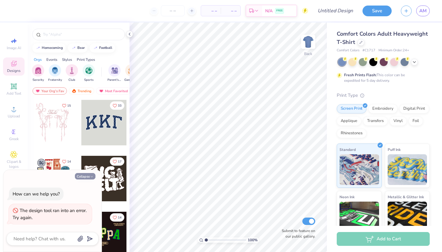
click at [84, 177] on button "Collapse" at bounding box center [85, 176] width 21 height 6
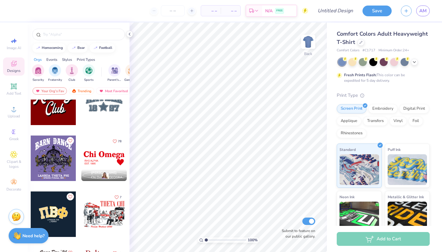
scroll to position [860, 0]
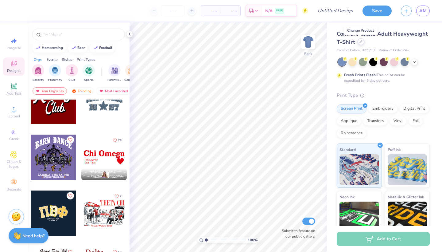
click at [360, 45] on div at bounding box center [361, 41] width 7 height 7
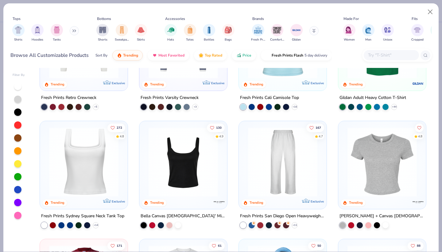
scroll to position [187, 0]
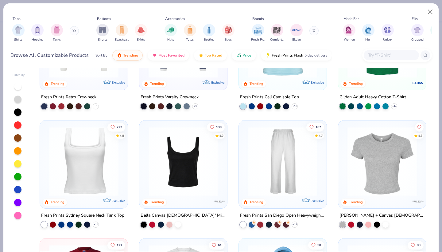
click at [170, 161] on div at bounding box center [108, 160] width 226 height 69
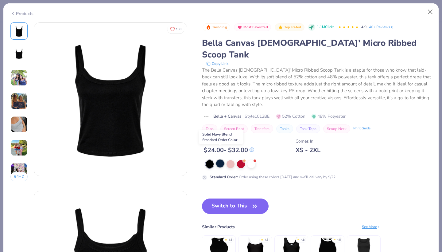
click at [223, 159] on div at bounding box center [220, 163] width 8 height 8
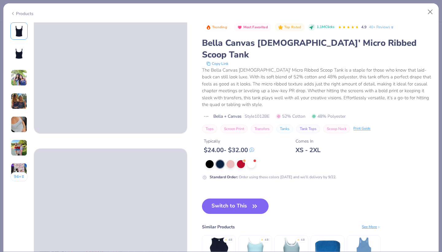
scroll to position [43, 0]
click at [432, 12] on button "Close" at bounding box center [431, 12] width 12 height 12
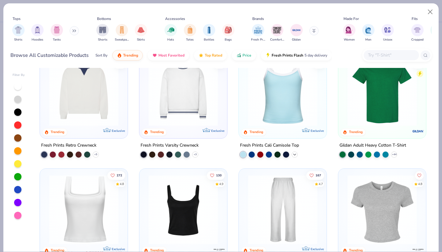
scroll to position [139, 0]
click at [251, 155] on div at bounding box center [252, 154] width 6 height 6
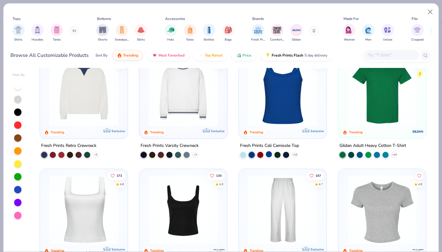
click at [269, 152] on div at bounding box center [269, 154] width 6 height 6
click at [279, 154] on div at bounding box center [278, 154] width 6 height 6
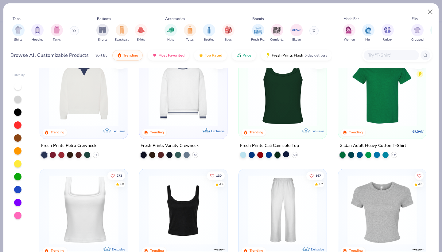
click at [283, 154] on div at bounding box center [286, 154] width 6 height 6
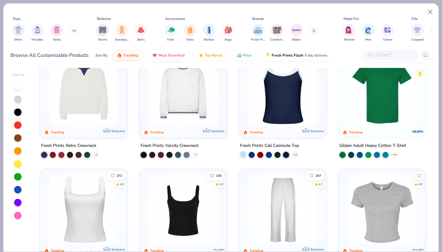
click at [243, 153] on div at bounding box center [243, 154] width 6 height 6
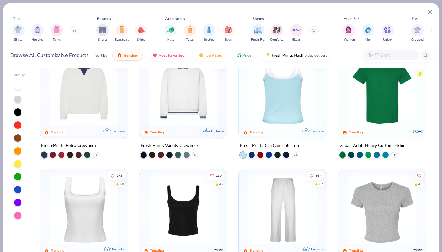
click at [275, 113] on img at bounding box center [283, 91] width 76 height 69
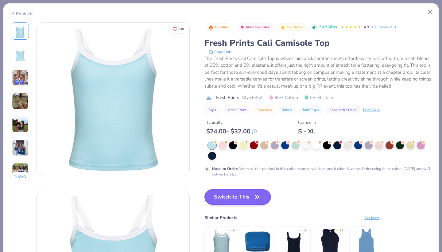
click at [242, 197] on button "Switch to This" at bounding box center [238, 196] width 67 height 15
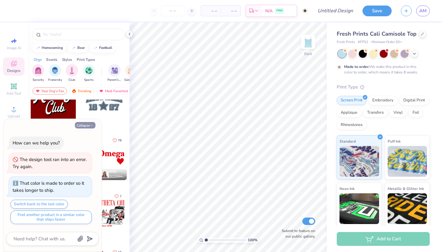
click at [89, 127] on button "Collapse" at bounding box center [85, 125] width 21 height 6
type textarea "x"
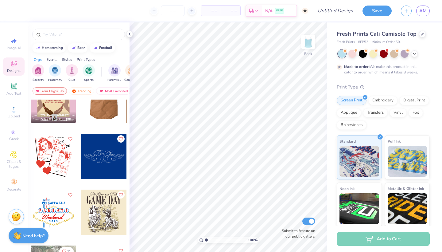
scroll to position [2873, 0]
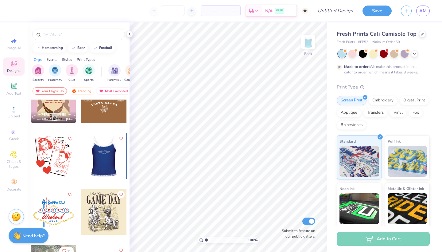
click at [103, 153] on div at bounding box center [103, 155] width 45 height 45
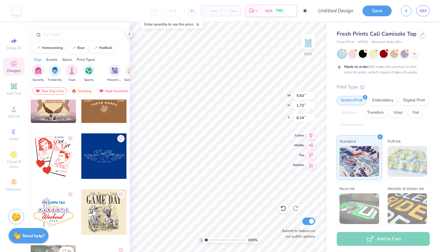
type input "2.27"
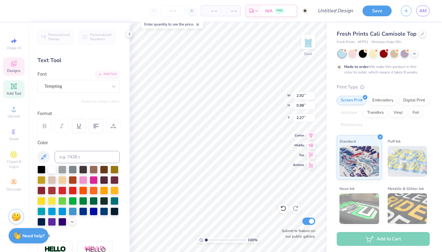
scroll to position [0, 0]
type textarea "D"
type textarea "Theta Phi Alpha"
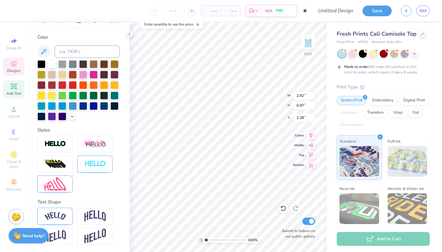
scroll to position [105, 0]
click at [54, 212] on img at bounding box center [55, 216] width 21 height 8
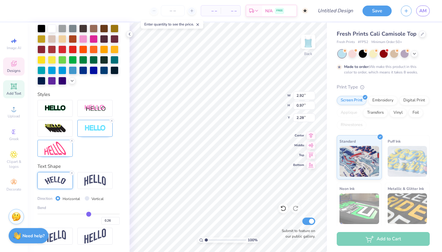
scroll to position [141, 0]
click at [62, 146] on img at bounding box center [55, 148] width 21 height 13
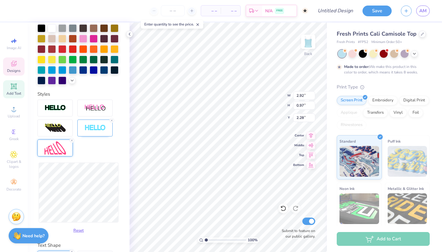
type input "3.20"
type input "0.96"
type input "3.89"
type input "0.97"
type input "4.26"
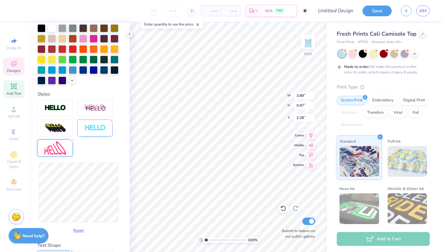
type input "1.15"
type input "2.19"
click at [72, 141] on line at bounding box center [72, 140] width 2 height 2
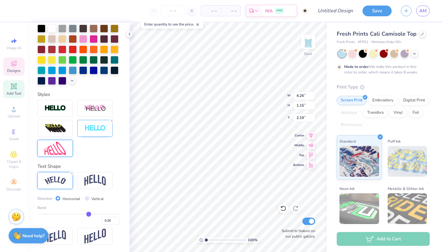
type input "5.50"
type input "0.94"
type input "2.29"
type input "0.25"
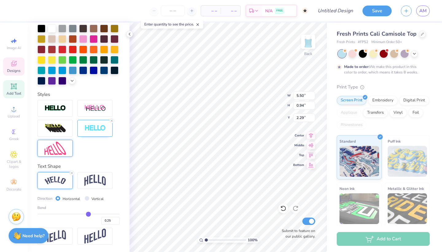
type input "0.24"
type input "0.23"
type input "0.22"
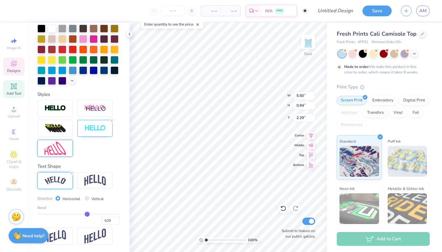
type input "0.22"
type input "0.21"
type input "0.2"
type input "0.20"
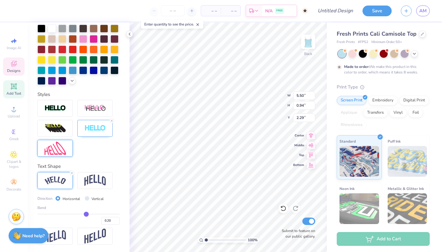
type input "0.19"
type input "0.18"
drag, startPoint x: 89, startPoint y: 213, endPoint x: 86, endPoint y: 212, distance: 3.1
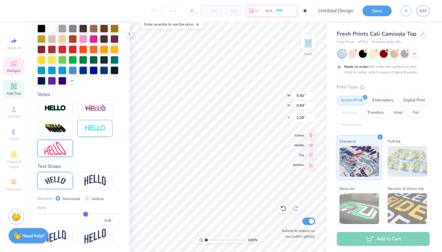
type input "0.18"
click at [86, 213] on input "range" at bounding box center [78, 213] width 82 height 1
type input "5.38"
type input "0.90"
type input "2.31"
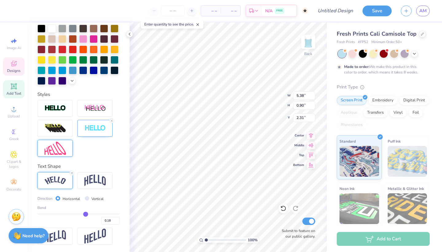
click at [91, 153] on div at bounding box center [78, 128] width 82 height 57
type input "2.14"
type input "1.88"
type input "0.91"
type input "2.82"
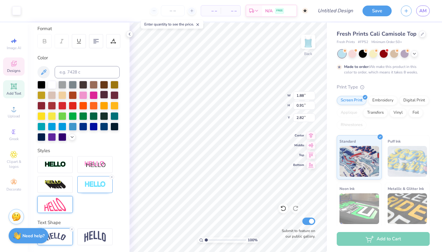
scroll to position [70, 0]
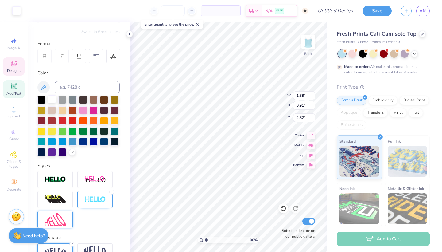
click at [52, 101] on div at bounding box center [52, 99] width 8 height 8
type input "5.38"
type input "0.90"
type input "2.14"
click at [54, 100] on div at bounding box center [52, 99] width 8 height 8
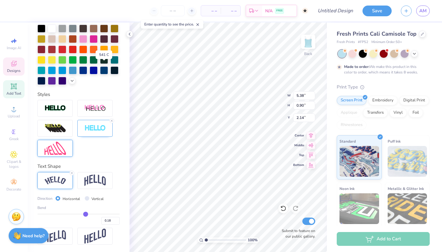
scroll to position [141, 0]
type input "1.92"
type input "0.15"
type input "3.85"
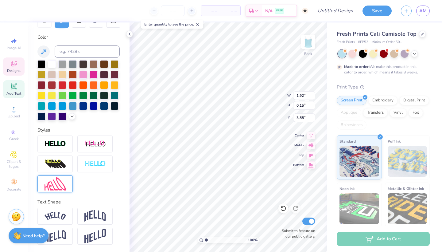
scroll to position [0, 0]
type textarea "B"
type textarea "est.1912, Delta Kappa Chapter"
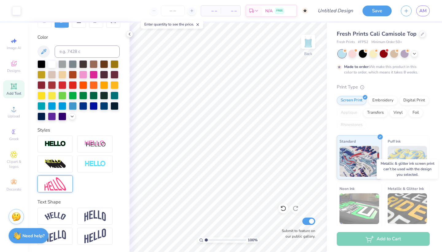
scroll to position [0, 0]
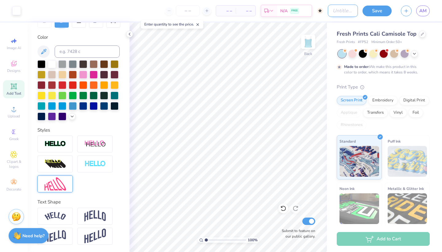
click at [352, 11] on input "Design Title" at bounding box center [343, 11] width 30 height 12
type input "angel"
click at [376, 10] on button "Save" at bounding box center [377, 10] width 29 height 11
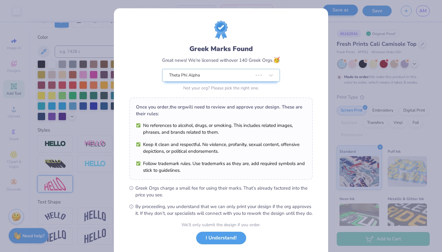
type textarea "x"
